Goal: Navigation & Orientation: Understand site structure

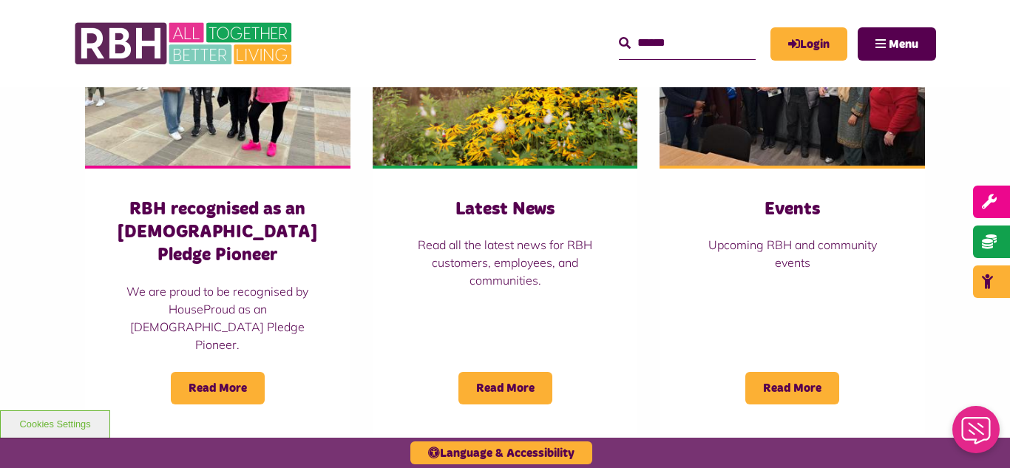
scroll to position [1095, 0]
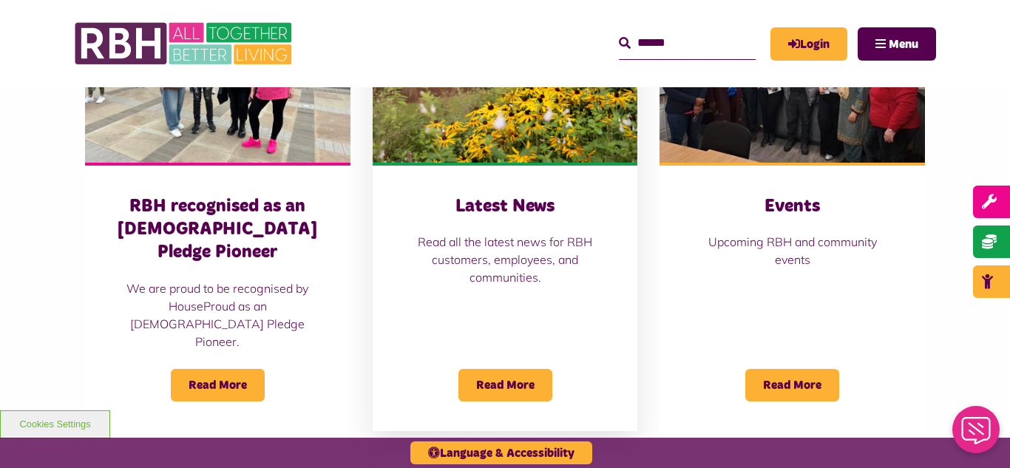
click at [464, 133] on img at bounding box center [506, 80] width 266 height 166
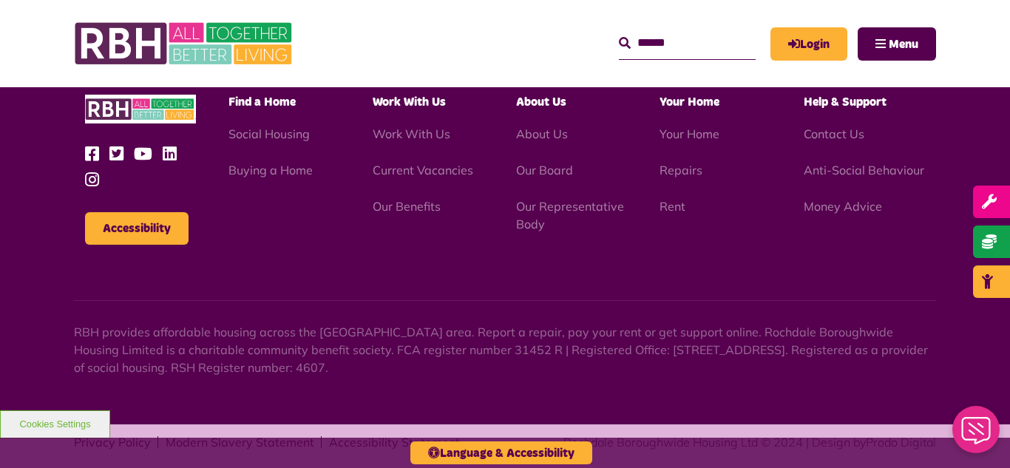
scroll to position [1610, 0]
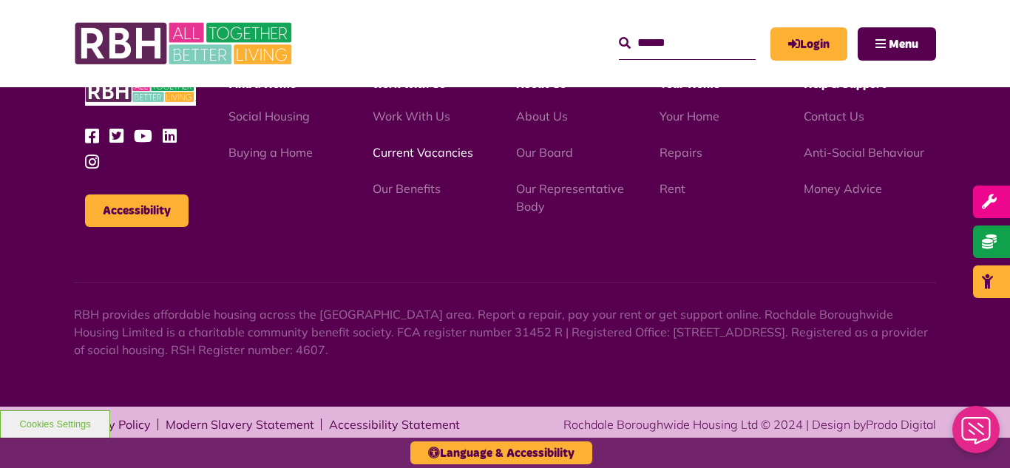
click at [414, 153] on link "Current Vacancies" at bounding box center [423, 152] width 101 height 15
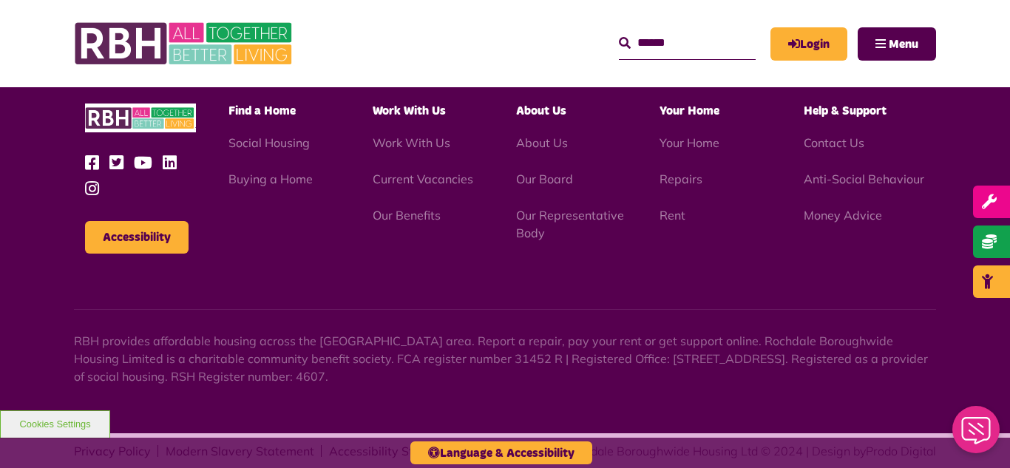
scroll to position [1738, 0]
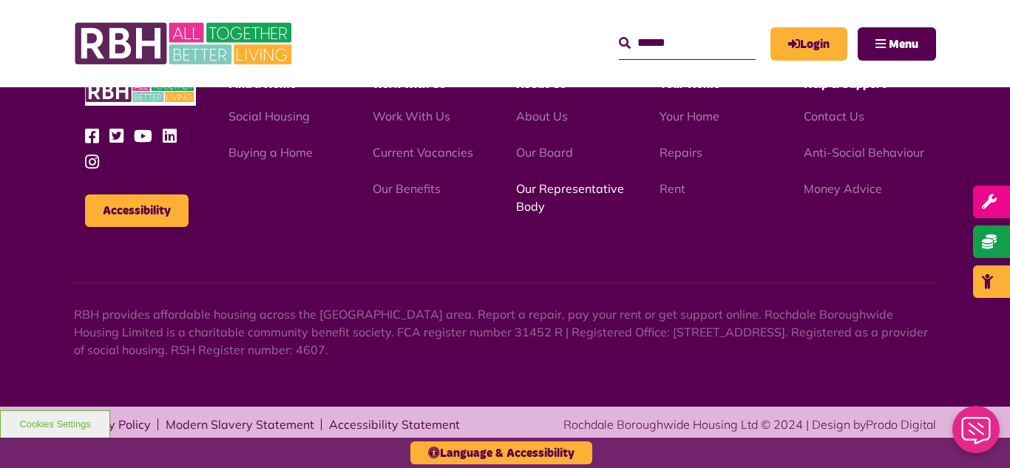
click at [566, 192] on link "Our Representative Body" at bounding box center [570, 197] width 108 height 33
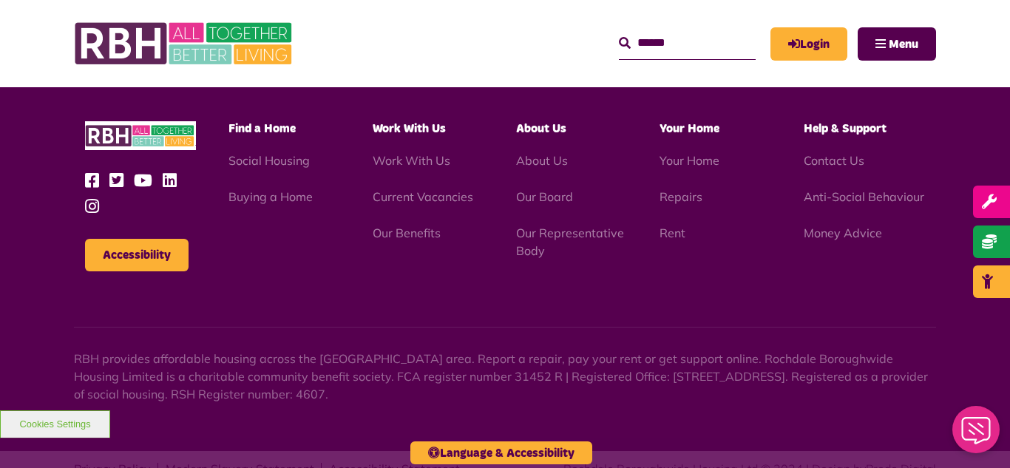
scroll to position [4294, 0]
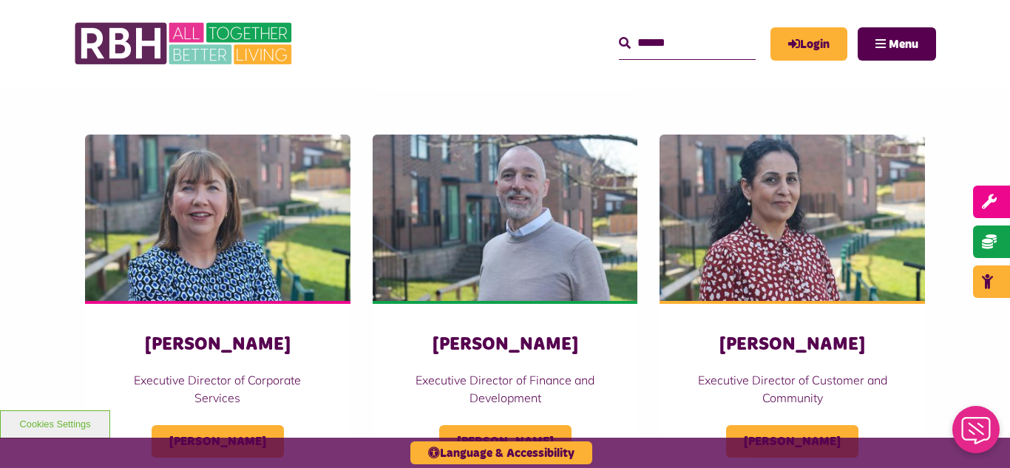
scroll to position [680, 0]
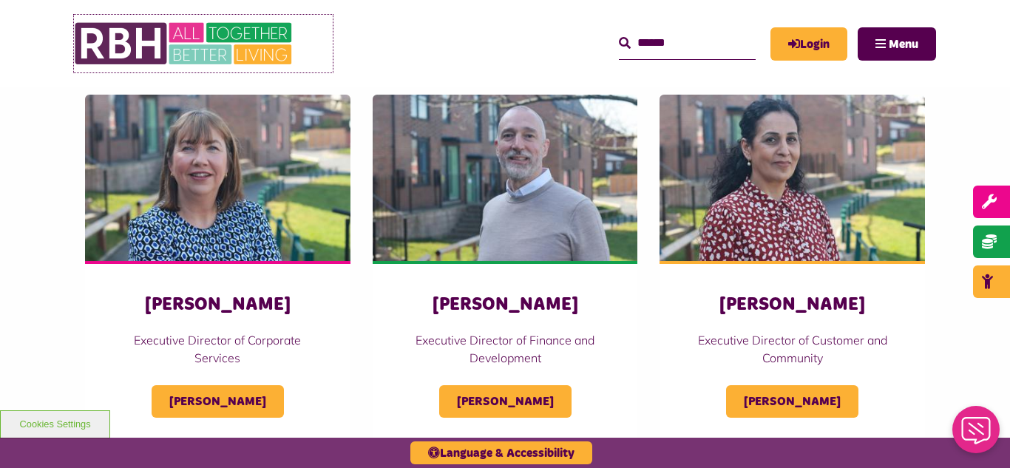
click at [194, 38] on img at bounding box center [185, 44] width 222 height 58
